Goal: Navigation & Orientation: Find specific page/section

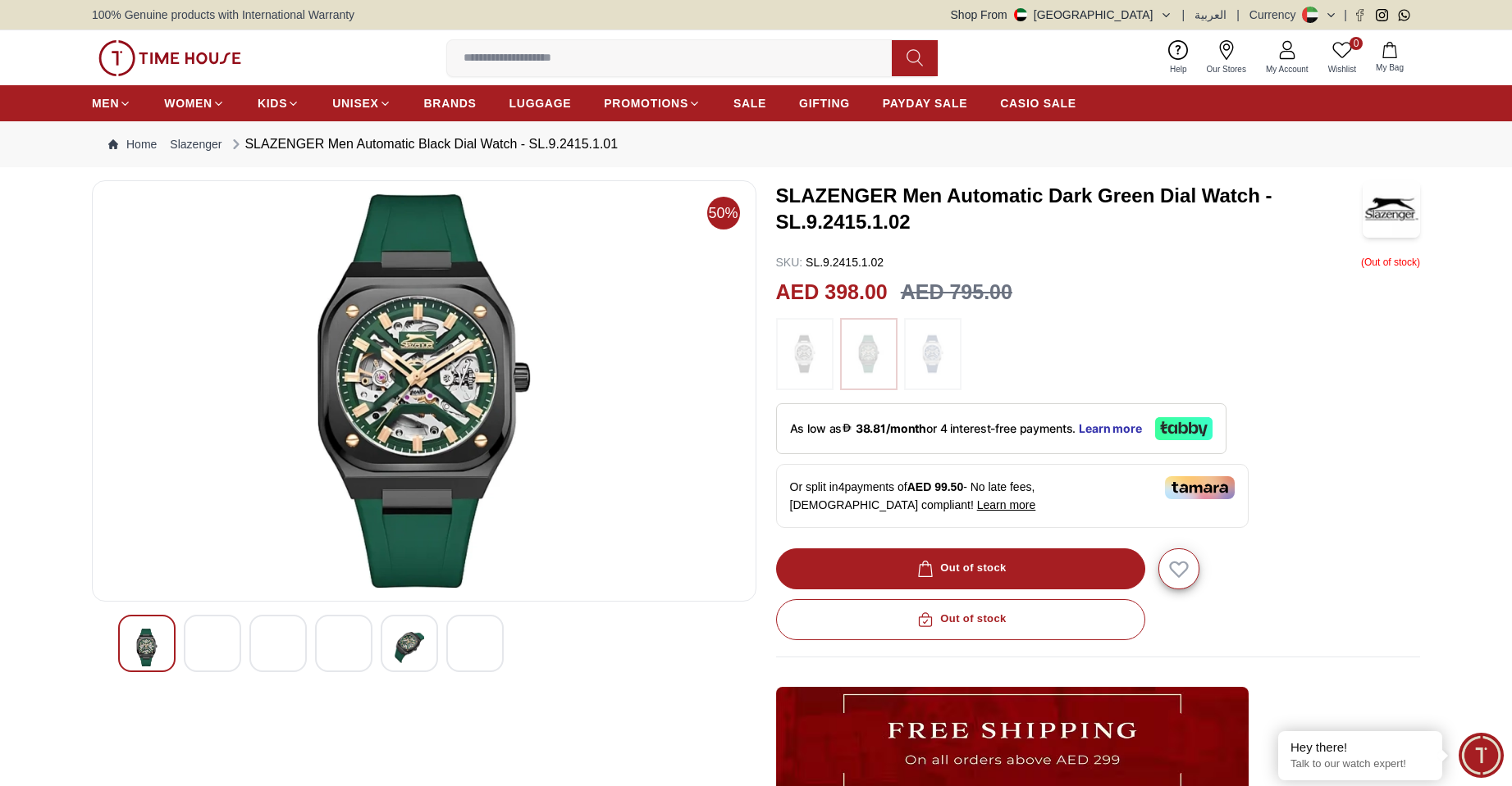
click at [274, 662] on img at bounding box center [278, 648] width 30 height 38
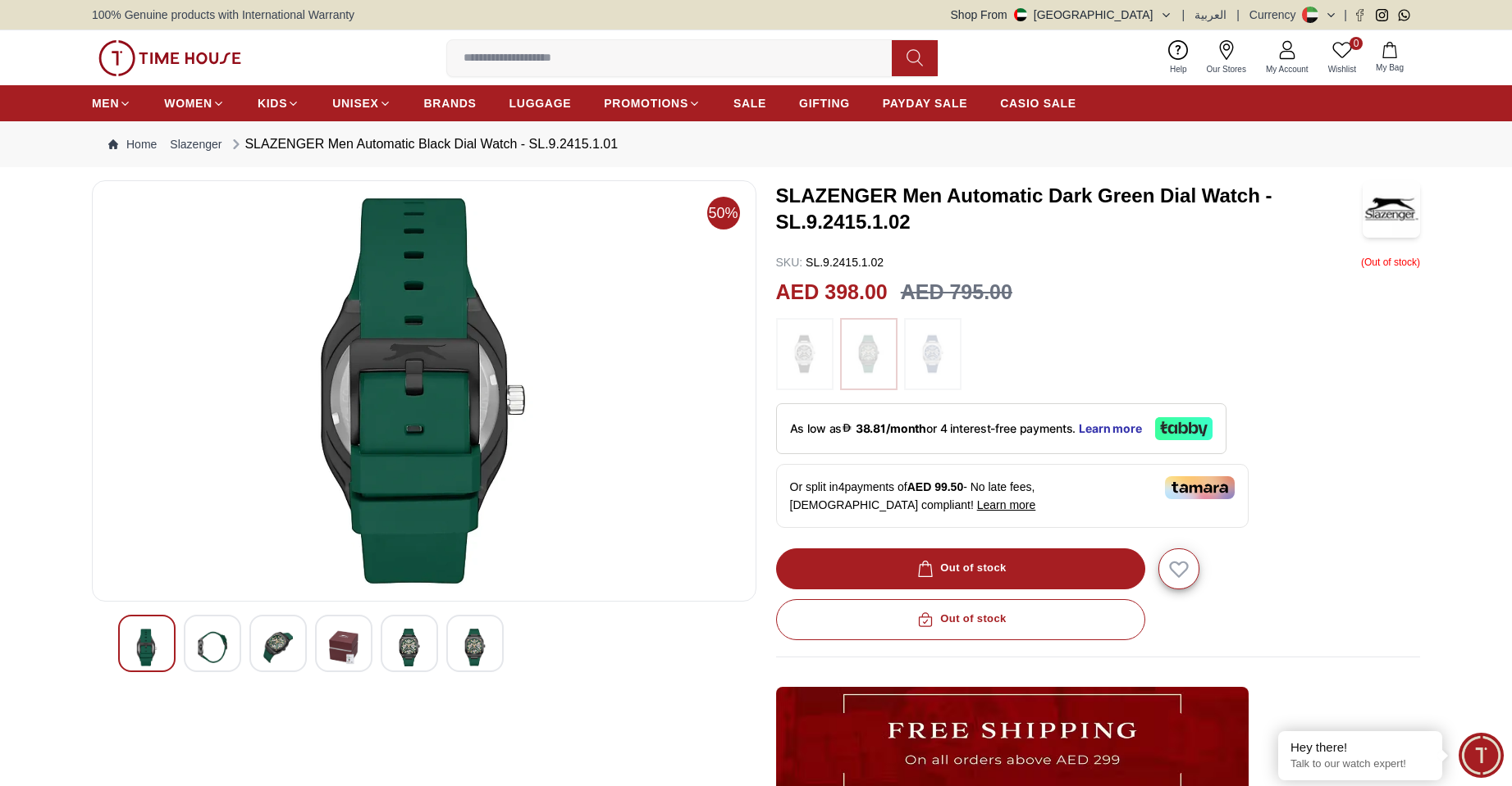
click at [202, 658] on img at bounding box center [212, 648] width 30 height 38
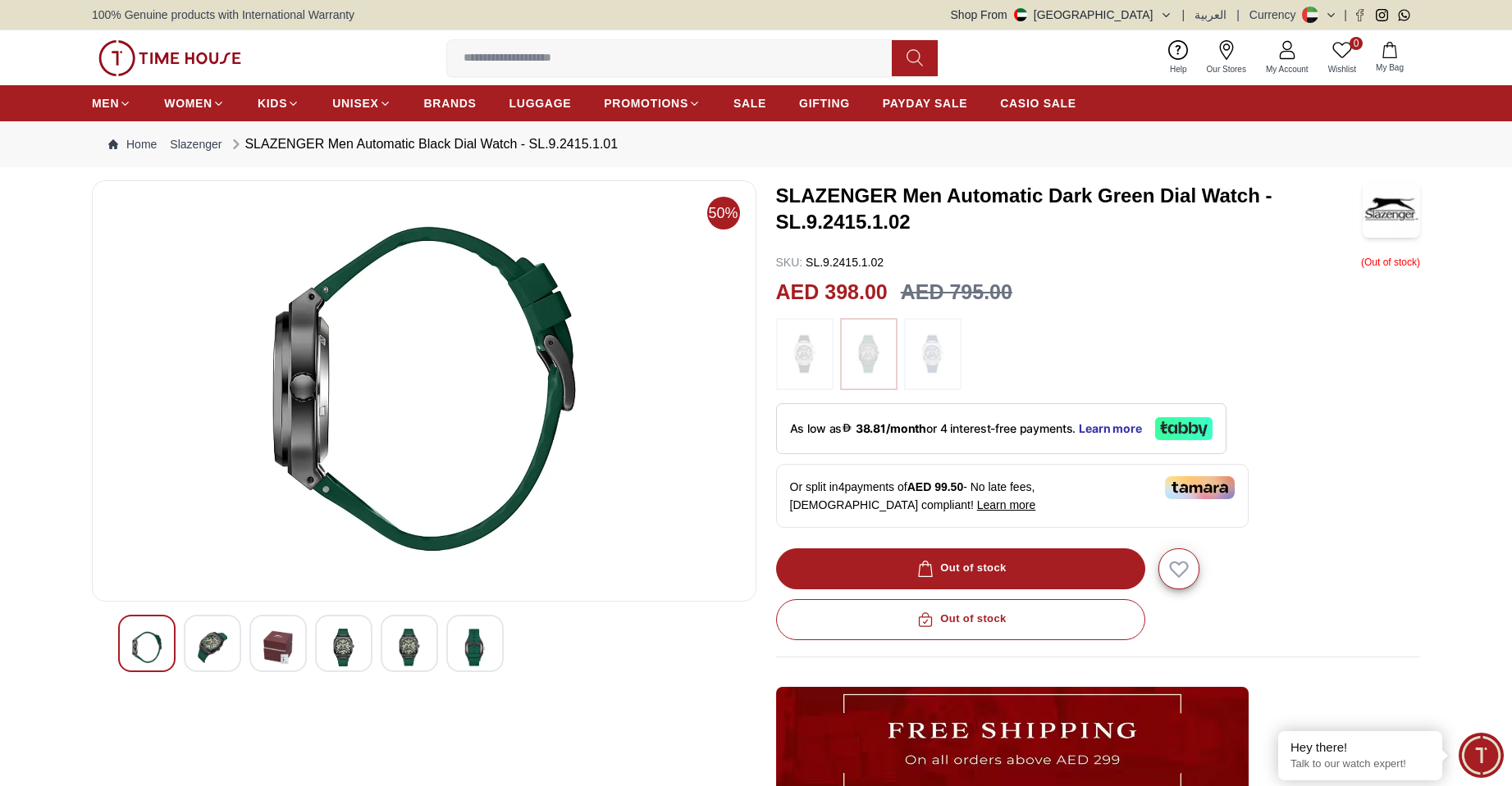
click at [146, 657] on img at bounding box center [146, 648] width 30 height 38
click at [283, 642] on img at bounding box center [278, 648] width 30 height 38
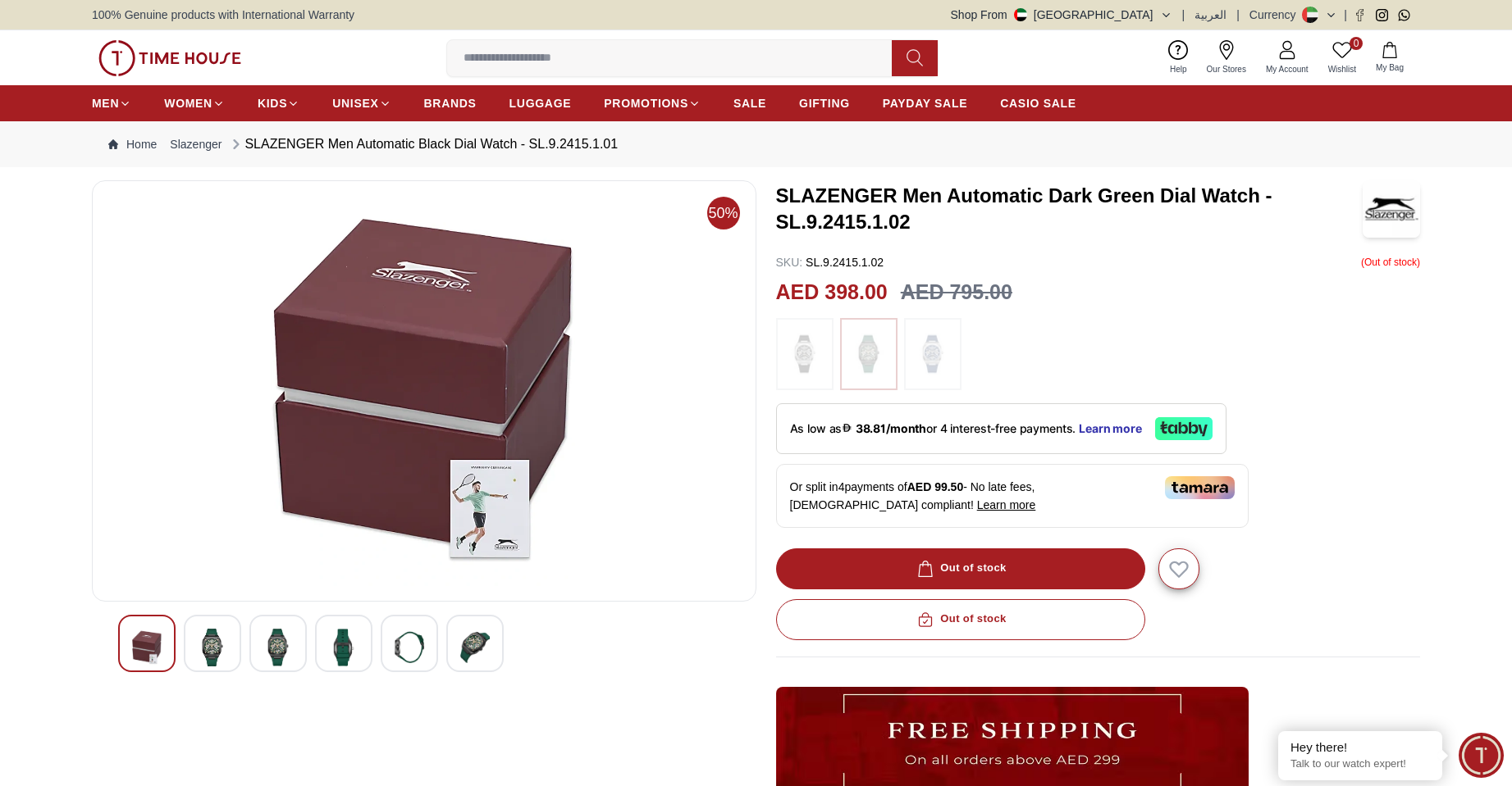
click at [291, 650] on img at bounding box center [278, 648] width 30 height 38
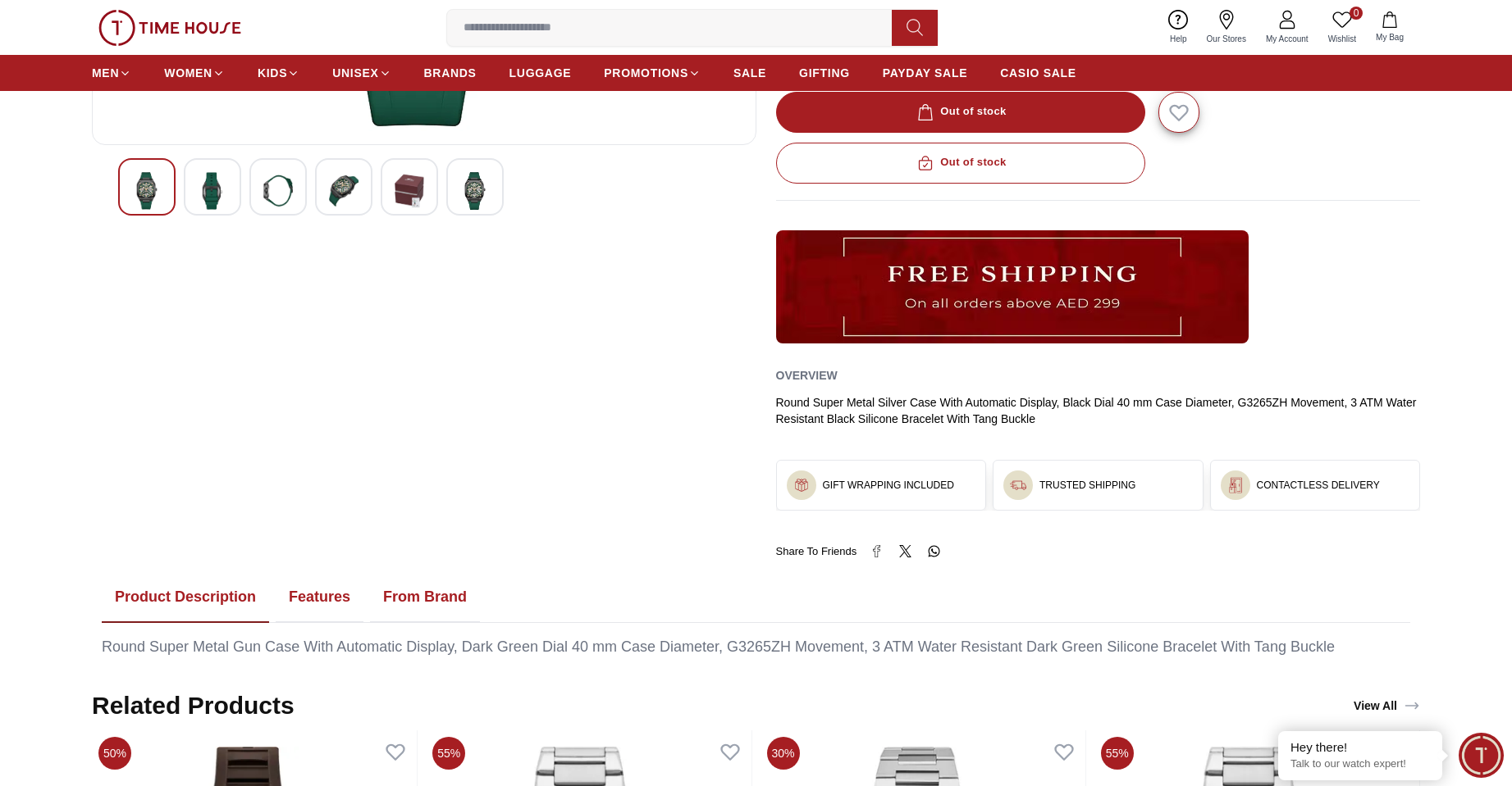
scroll to position [984, 0]
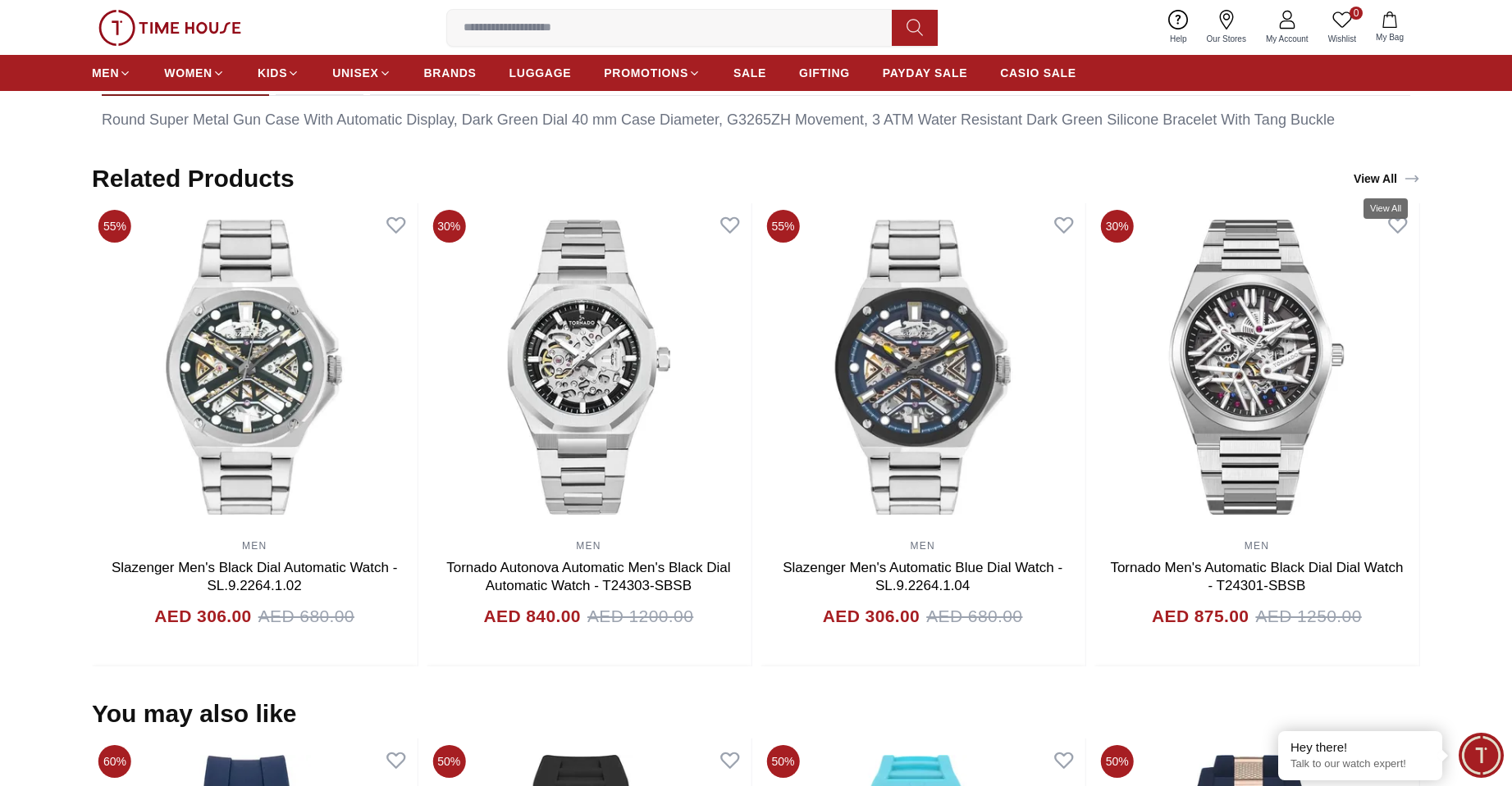
click at [1405, 174] on icon "View All" at bounding box center [1412, 178] width 16 height 16
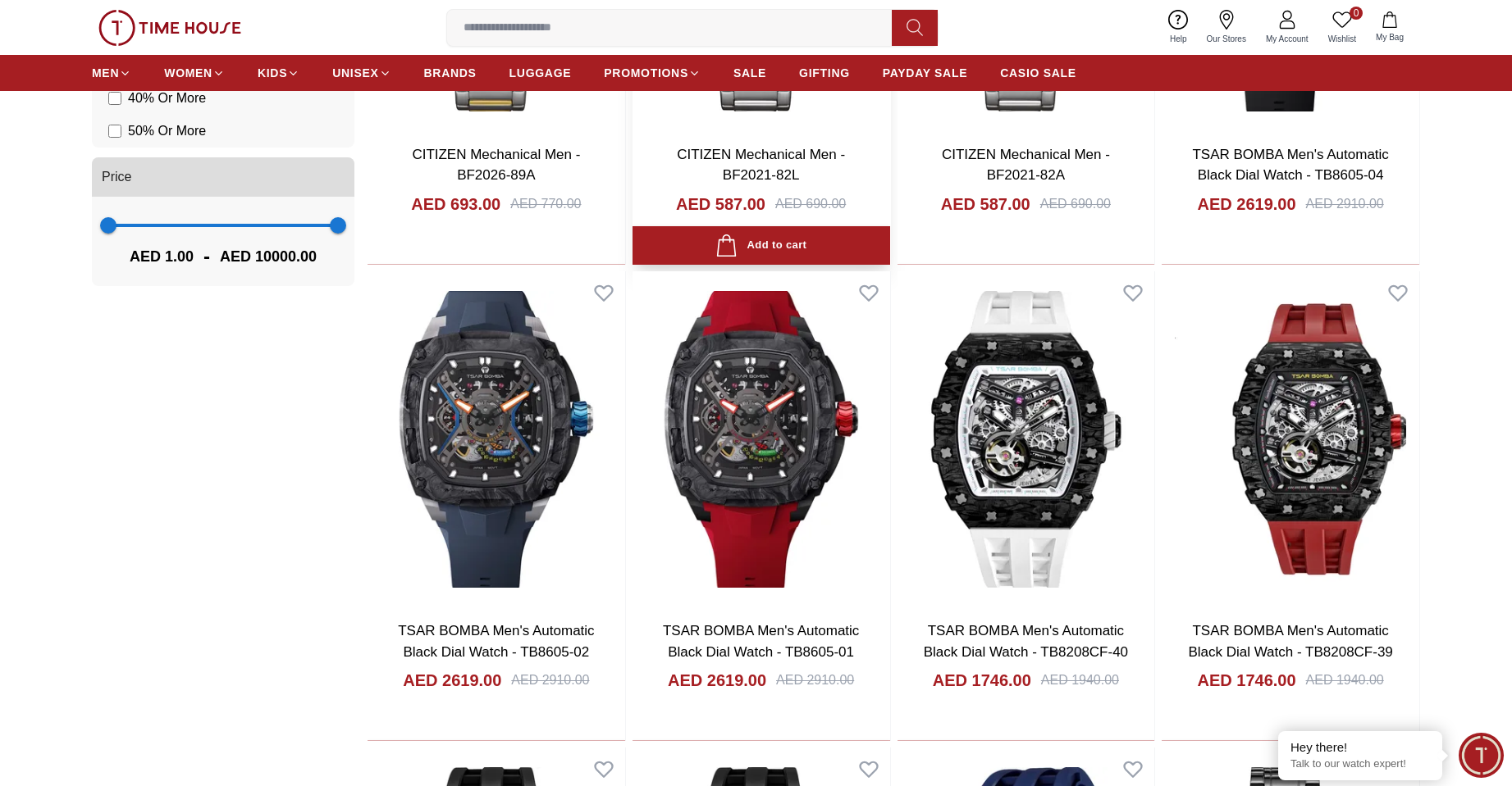
scroll to position [1283, 0]
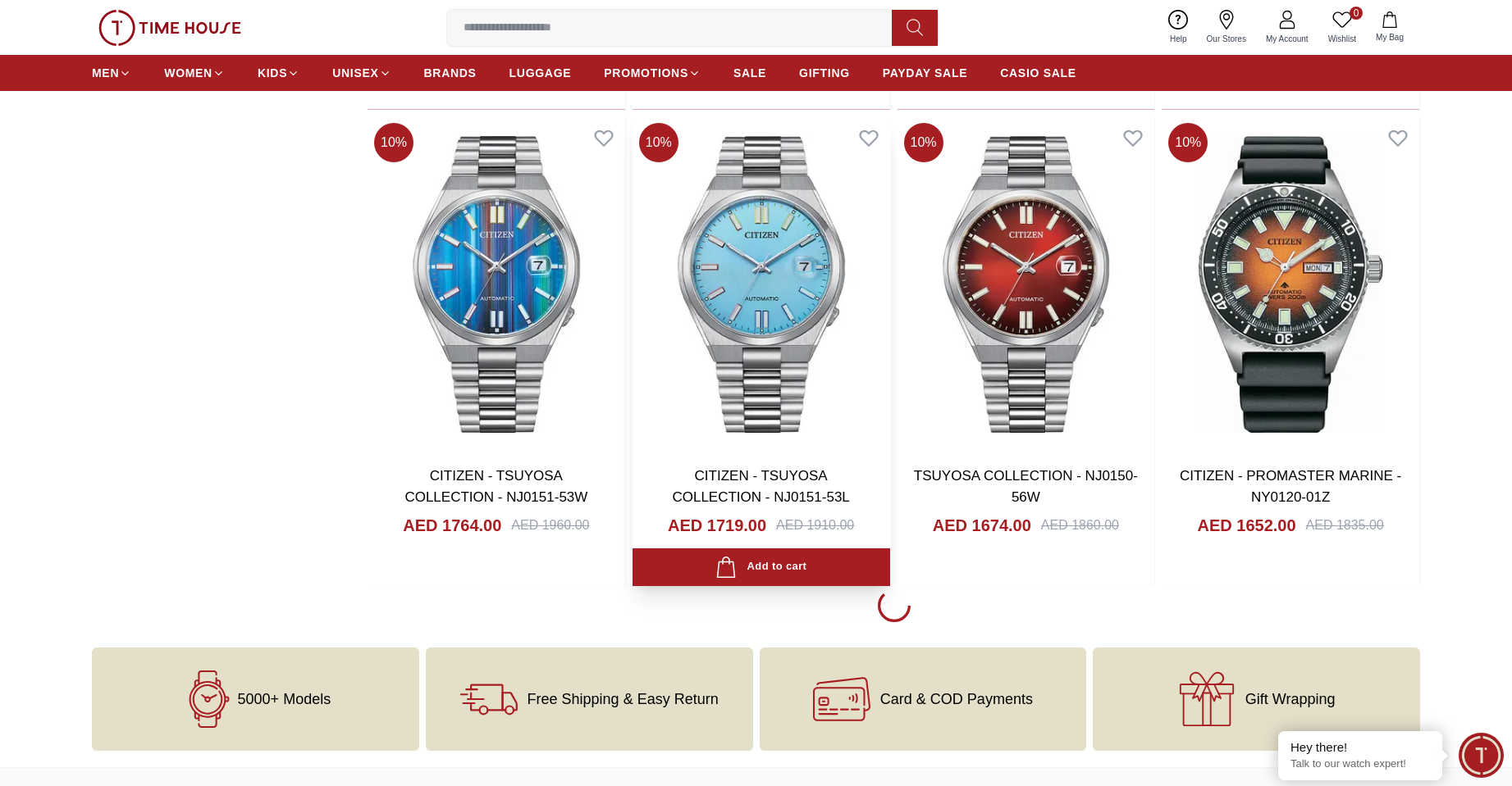
scroll to position [4591, 0]
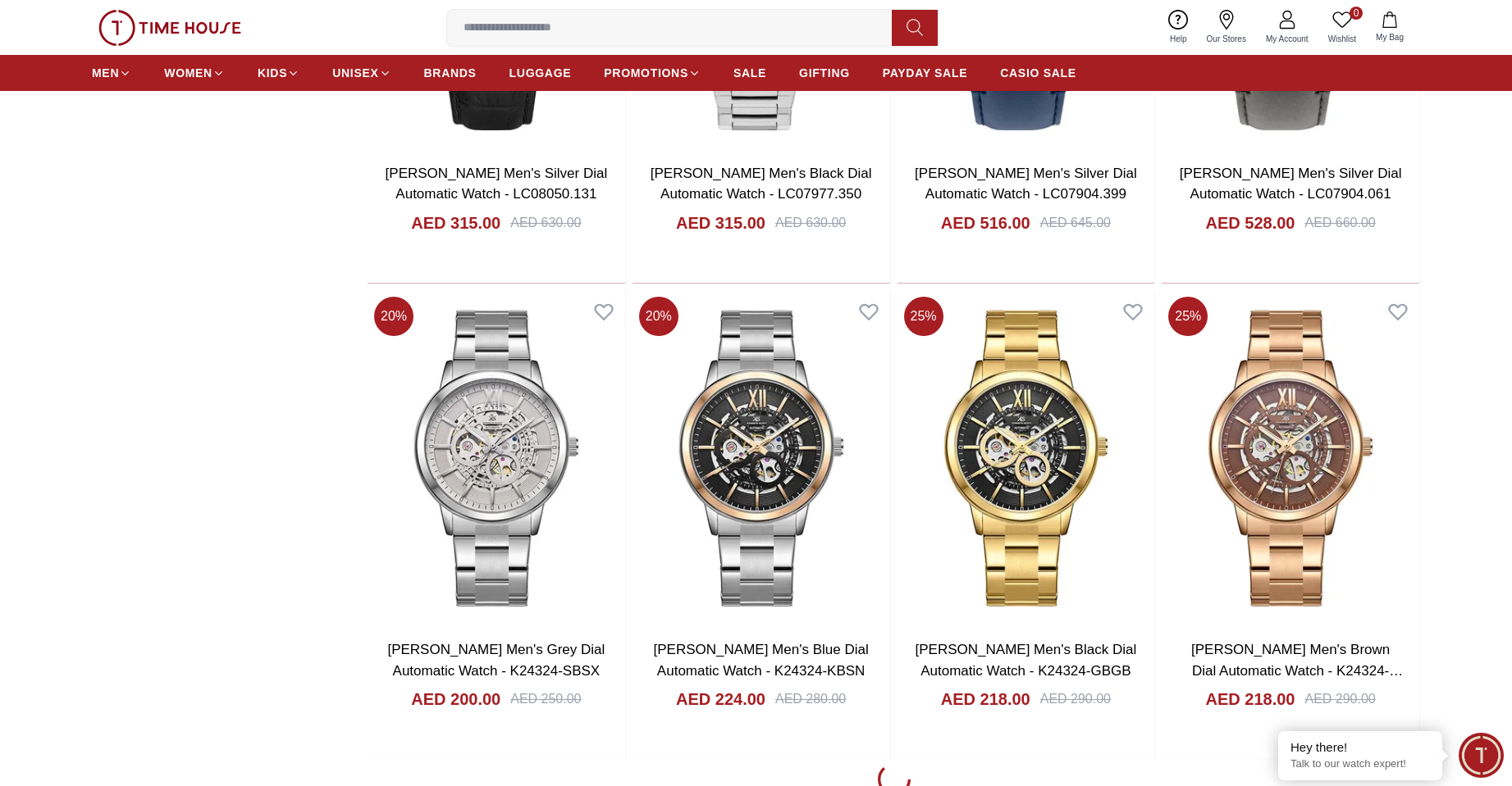
scroll to position [8689, 0]
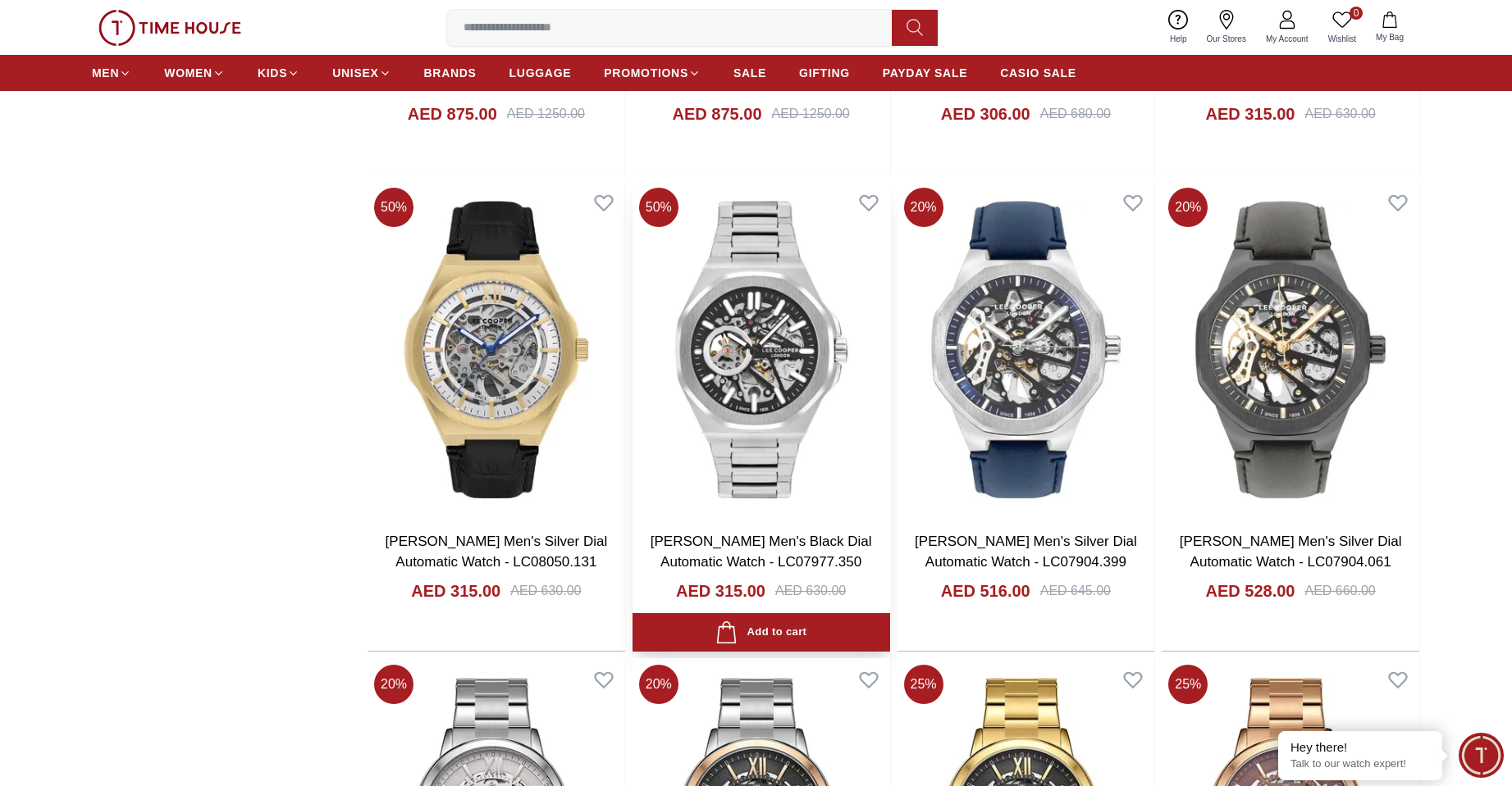
scroll to position [8689, 0]
